Goal: Task Accomplishment & Management: Manage account settings

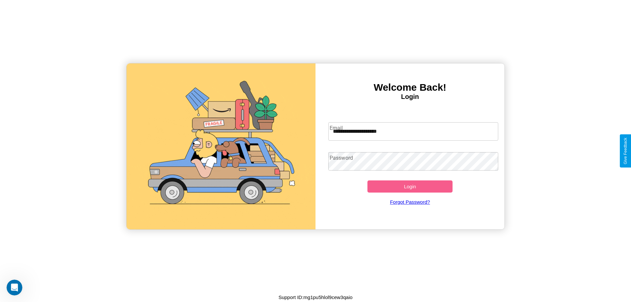
type input "**********"
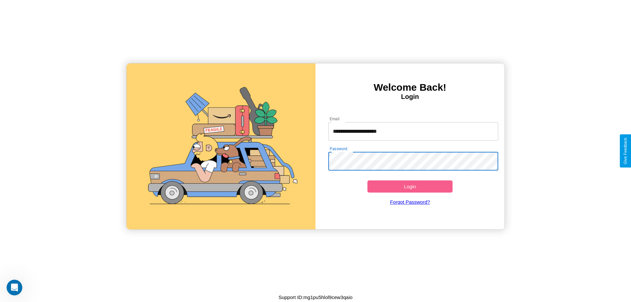
click at [410, 186] on button "Login" at bounding box center [410, 186] width 85 height 12
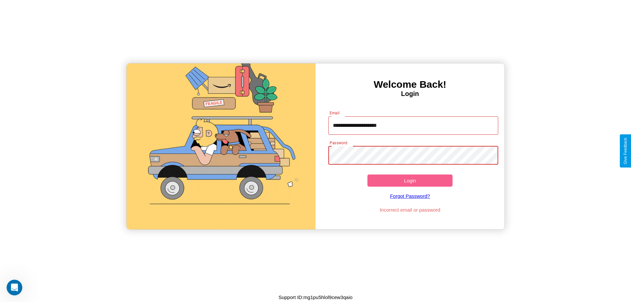
click at [410, 180] on button "Login" at bounding box center [410, 181] width 85 height 12
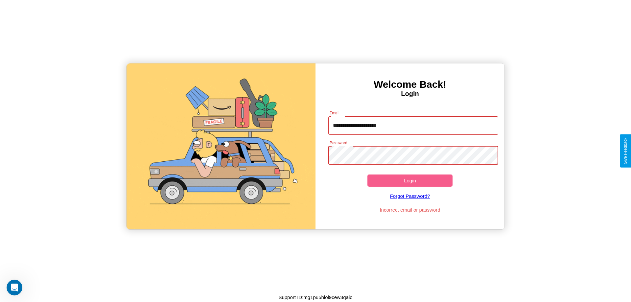
click at [410, 180] on button "Login" at bounding box center [410, 181] width 85 height 12
